Goal: Information Seeking & Learning: Learn about a topic

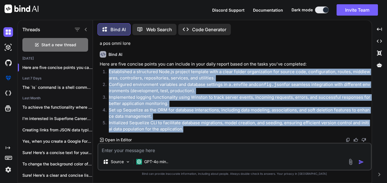
scroll to position [3010, 0]
click at [243, 51] on div "Bind AI" at bounding box center [235, 54] width 271 height 7
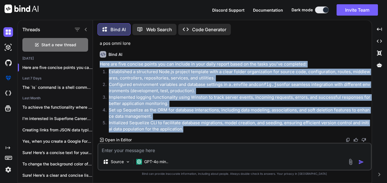
drag, startPoint x: 178, startPoint y: 129, endPoint x: 100, endPoint y: 66, distance: 99.9
click at [100, 66] on div "Here are five concise points you can include in your daily report based on the …" at bounding box center [235, 96] width 271 height 71
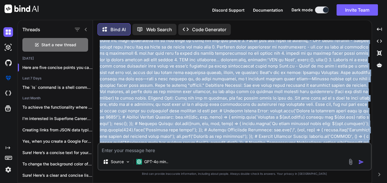
drag, startPoint x: 97, startPoint y: 42, endPoint x: 223, endPoint y: 42, distance: 126.0
click at [223, 42] on div "Bind AI Web Search Created with Pixso. Code Generator You command to see there …" at bounding box center [232, 101] width 279 height 161
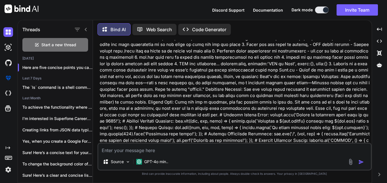
click at [258, 34] on div "Bind AI Web Search Created with Pixso. Code Generator" at bounding box center [234, 29] width 274 height 17
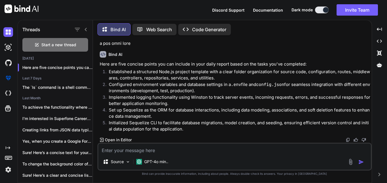
scroll to position [2933, 0]
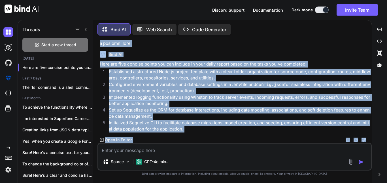
scroll to position [3010, 0]
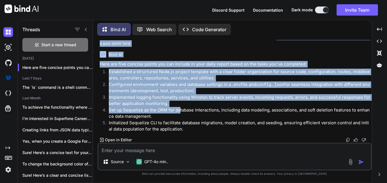
drag, startPoint x: 203, startPoint y: 118, endPoint x: 180, endPoint y: 113, distance: 23.8
click at [180, 113] on div "You command to see there is sql install in you copmputer or not Bind AI To chec…" at bounding box center [235, 91] width 273 height 102
click at [180, 113] on p "Set up Sequelize as the ORM for database interactions, including data modeling,…" at bounding box center [240, 113] width 262 height 13
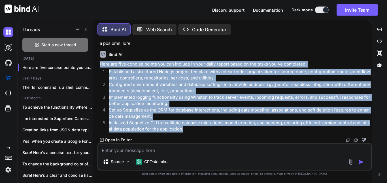
drag, startPoint x: 184, startPoint y: 129, endPoint x: 100, endPoint y: 64, distance: 106.7
click at [100, 64] on div "Here are five concise points you can include in your daily report based on the …" at bounding box center [235, 96] width 271 height 71
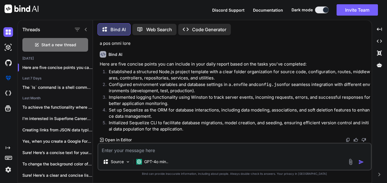
click at [144, 55] on div "Bind AI" at bounding box center [235, 54] width 271 height 7
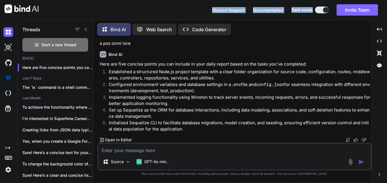
drag, startPoint x: 209, startPoint y: 10, endPoint x: 341, endPoint y: 10, distance: 131.6
click at [341, 10] on div "Discord Support Documentation Dark mode Invite Team Created with Pixso." at bounding box center [193, 10] width 387 height 20
click at [328, 13] on div "Discord Support Documentation Dark mode Invite Team Created with Pixso." at bounding box center [297, 9] width 170 height 11
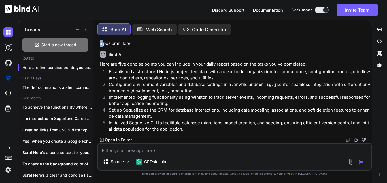
drag, startPoint x: 296, startPoint y: 45, endPoint x: 329, endPoint y: 43, distance: 32.9
click at [288, 75] on div "Bind AI Here are five concise points you can include in your daily report based…" at bounding box center [235, 94] width 271 height 96
